Goal: Information Seeking & Learning: Learn about a topic

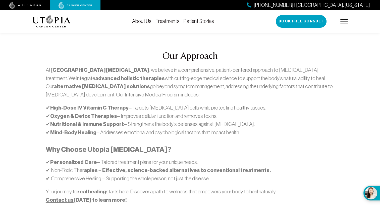
scroll to position [285, 0]
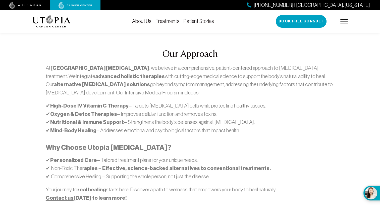
drag, startPoint x: 283, startPoint y: 184, endPoint x: 279, endPoint y: 185, distance: 3.4
click at [279, 185] on div "Our Approach At [GEOGRAPHIC_DATA][MEDICAL_DATA] , we believe in a comprehensive…" at bounding box center [190, 128] width 322 height 220
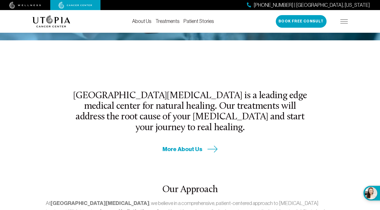
scroll to position [149, 0]
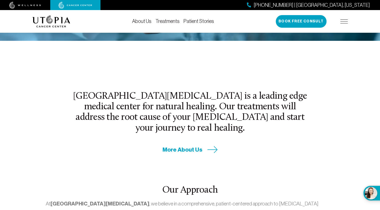
click at [192, 146] on span "More About Us" at bounding box center [183, 150] width 40 height 8
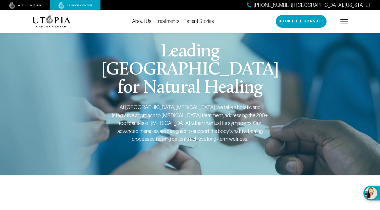
click at [202, 21] on link "Patient Stories" at bounding box center [199, 21] width 30 height 6
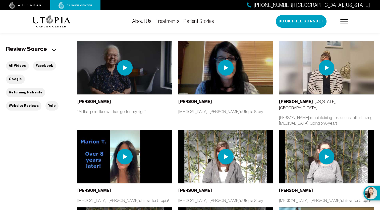
scroll to position [124, 0]
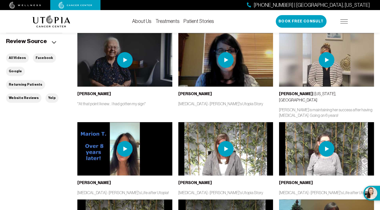
click at [124, 141] on img at bounding box center [125, 149] width 16 height 16
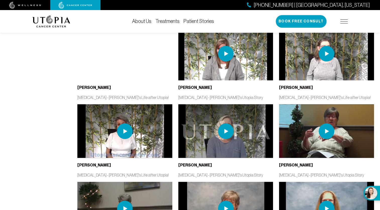
scroll to position [219, 0]
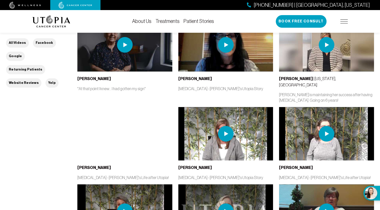
scroll to position [139, 0]
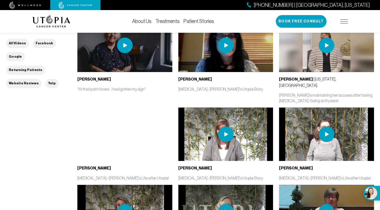
click at [327, 126] on img at bounding box center [327, 134] width 16 height 16
